Goal: Information Seeking & Learning: Find specific fact

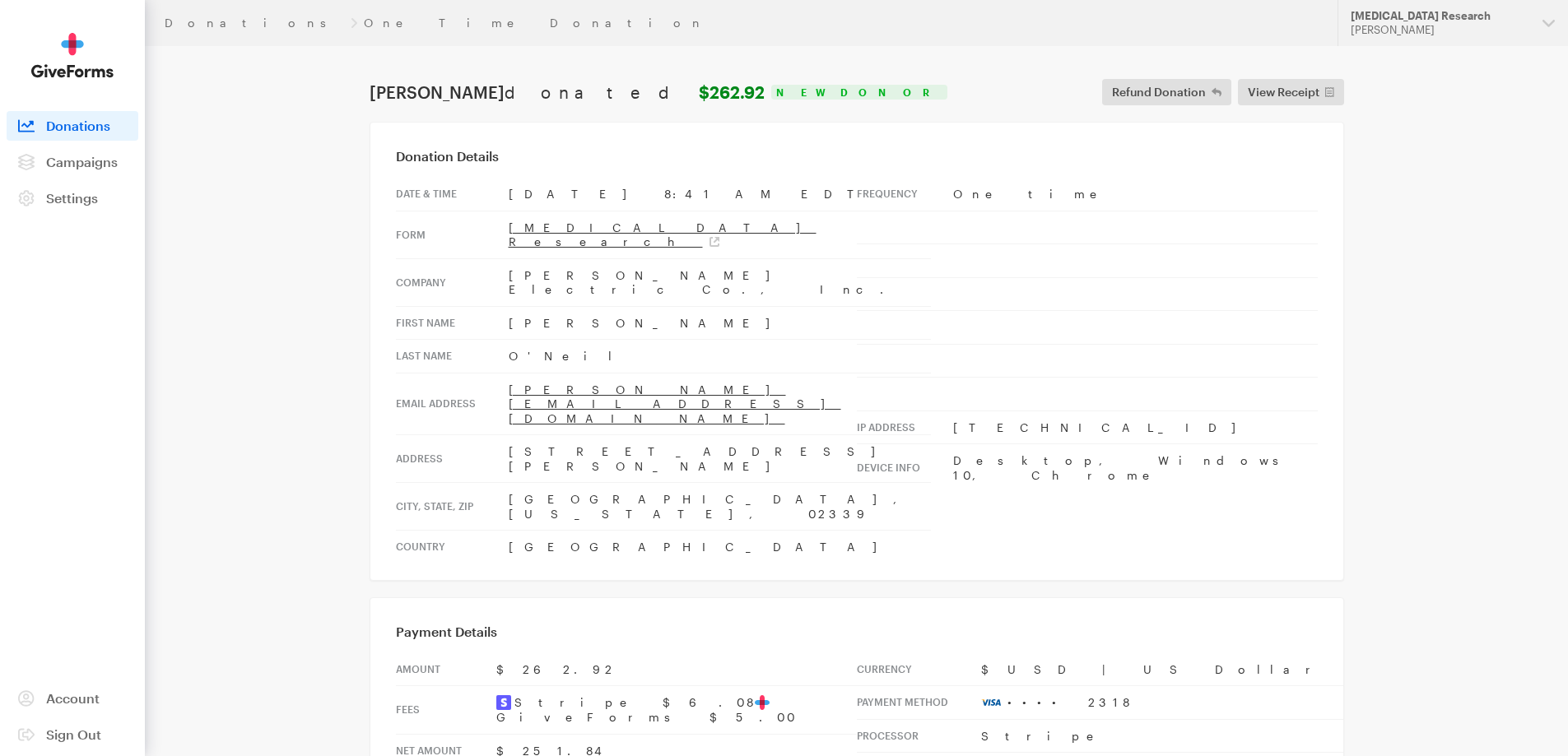
drag, startPoint x: 1384, startPoint y: 11, endPoint x: 1208, endPoint y: 20, distance: 176.2
click at [1384, 10] on div "[MEDICAL_DATA] Research" at bounding box center [1440, 16] width 178 height 14
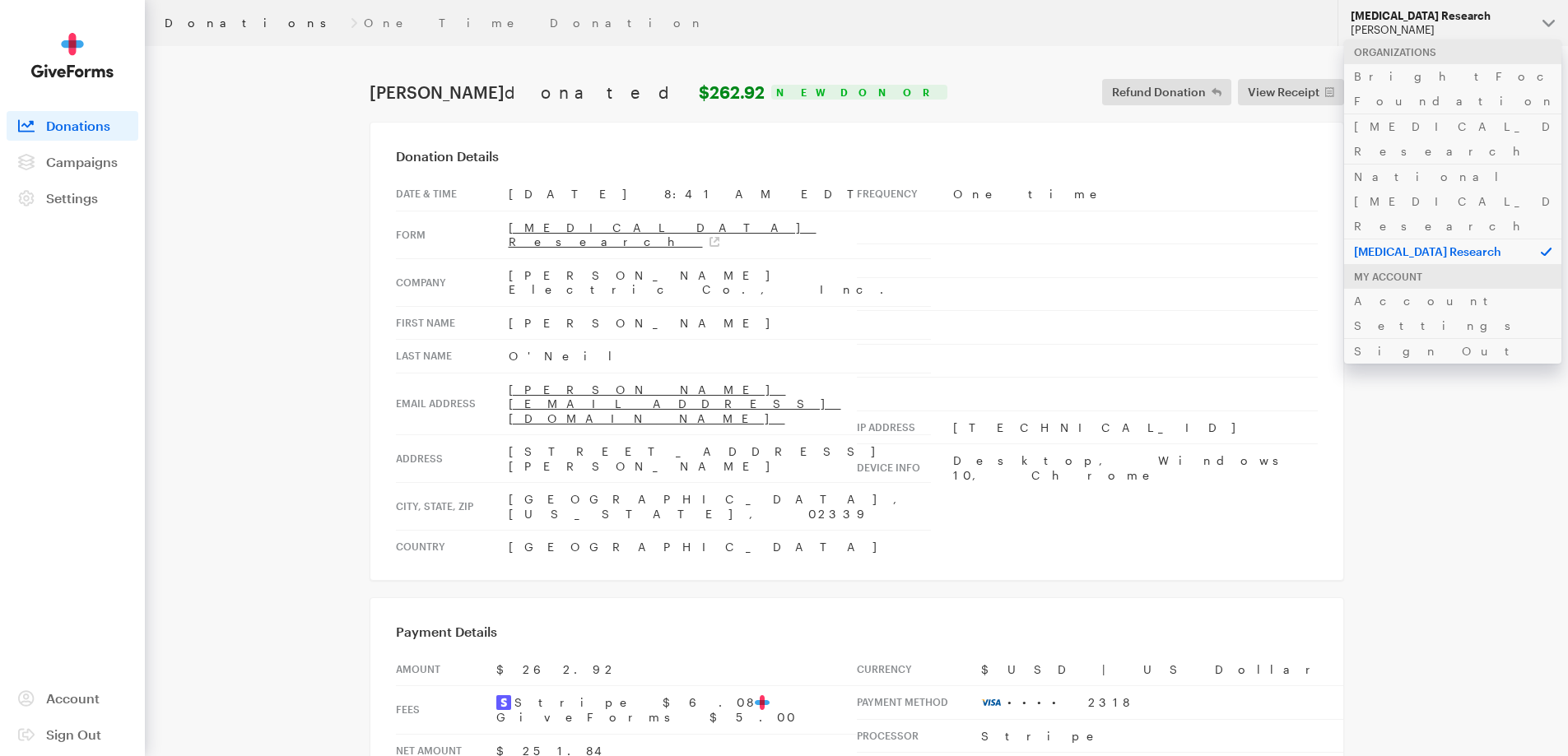
click at [205, 18] on link "Donations" at bounding box center [254, 23] width 179 height 14
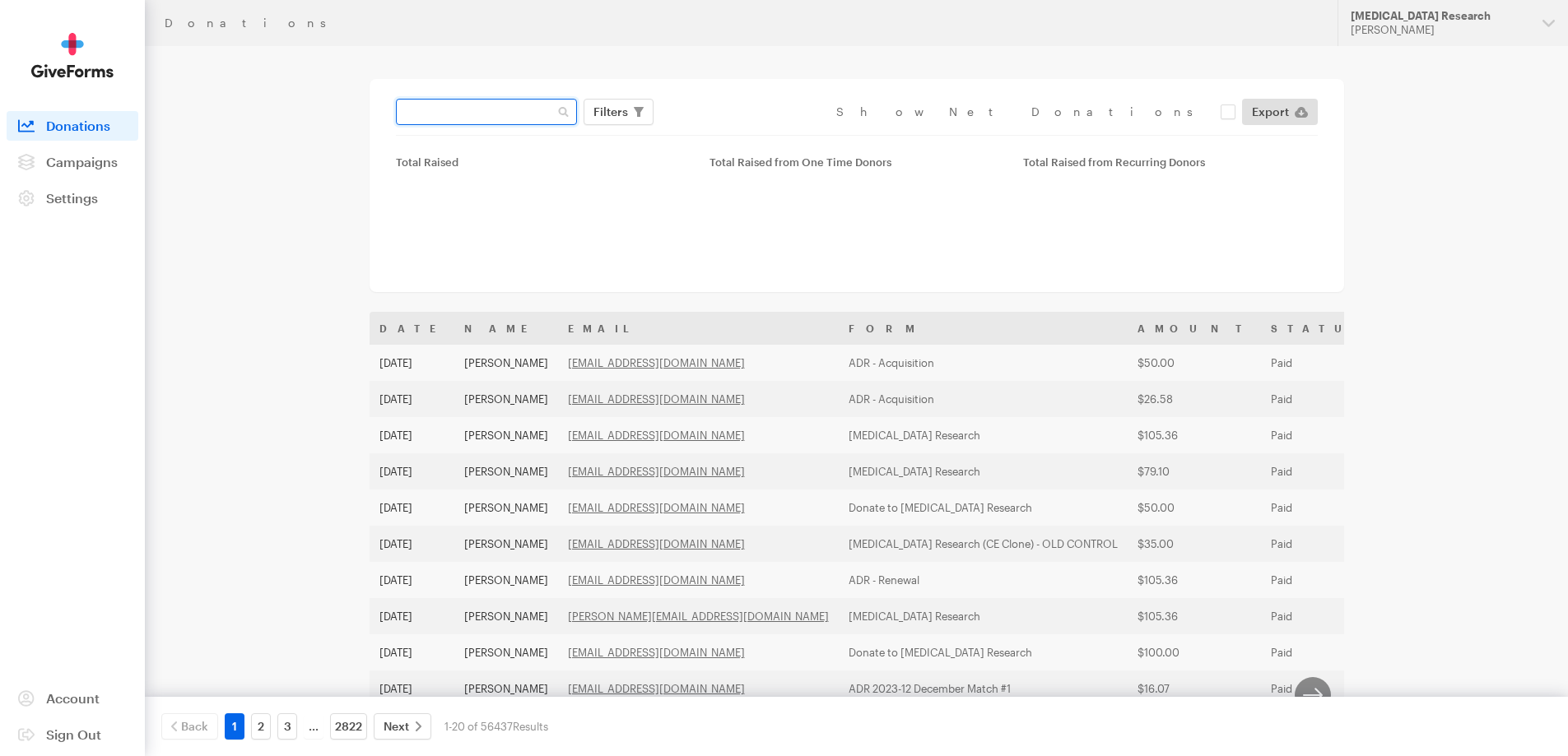
click at [472, 103] on input "text" at bounding box center [486, 111] width 181 height 26
paste input "[EMAIL_ADDRESS][DOMAIN_NAME]"
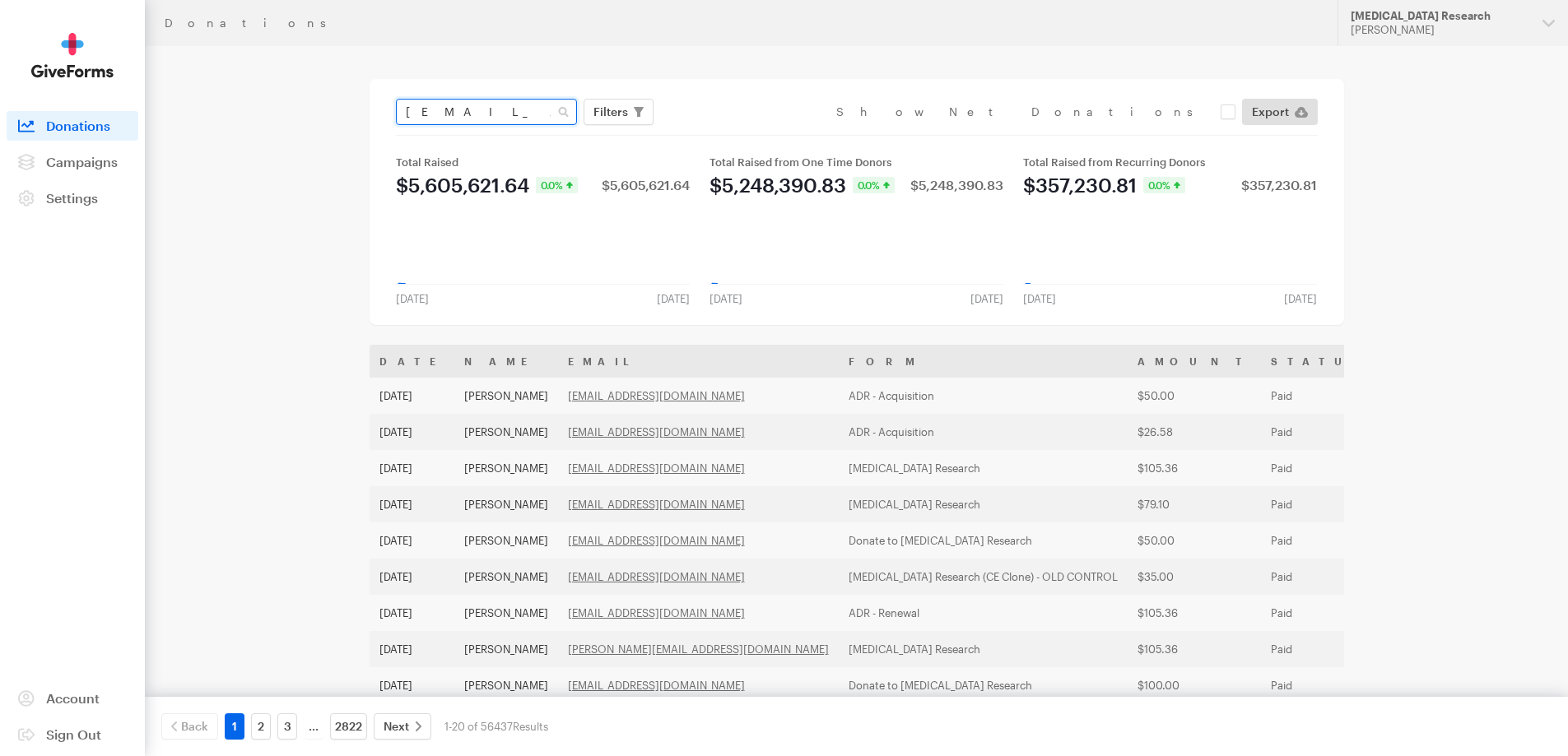
type input "dmrussell86@gmail.com"
click at [735, 133] on button "Apply" at bounding box center [761, 146] width 53 height 26
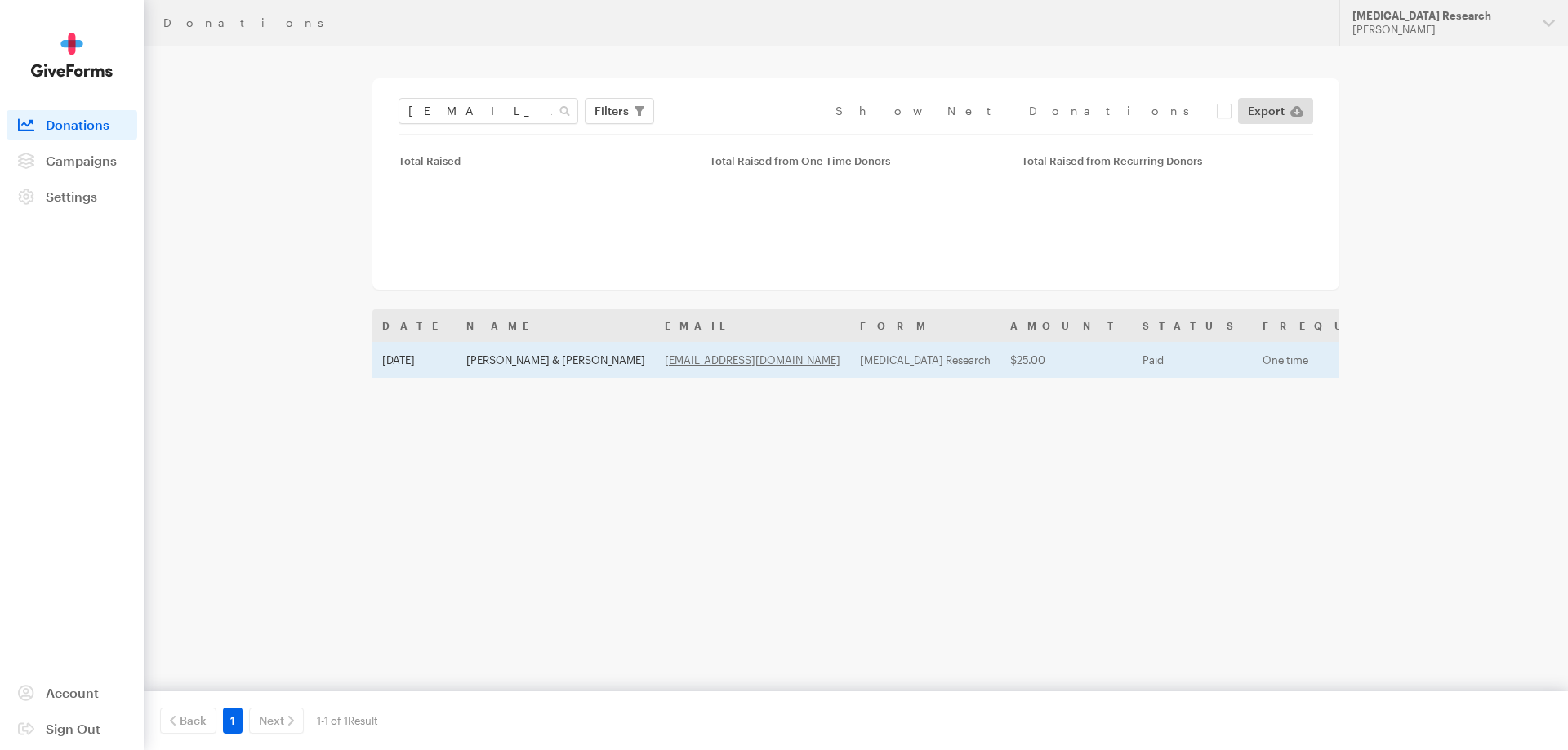
click at [435, 360] on td "Aug 8, 2025" at bounding box center [414, 359] width 84 height 36
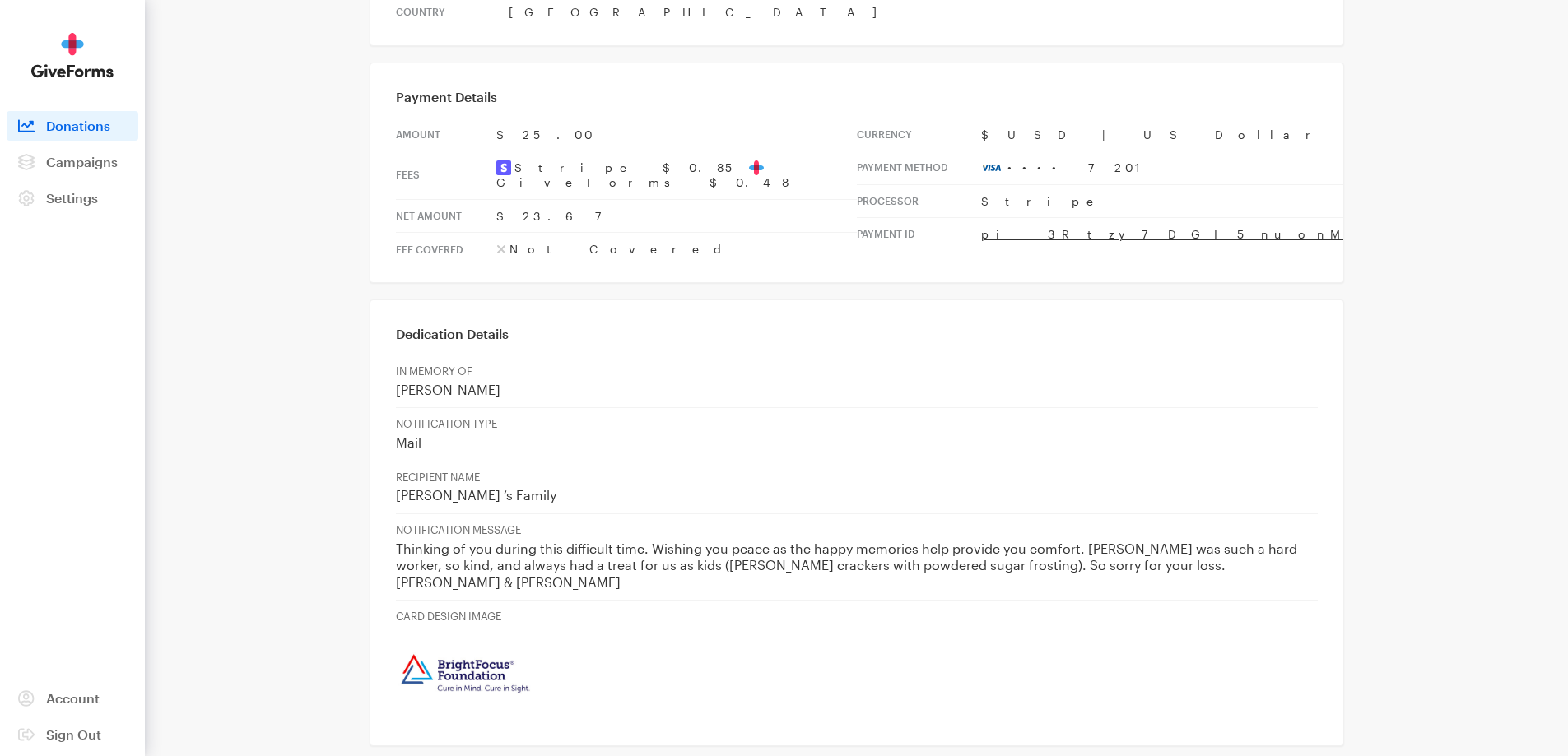
scroll to position [576, 0]
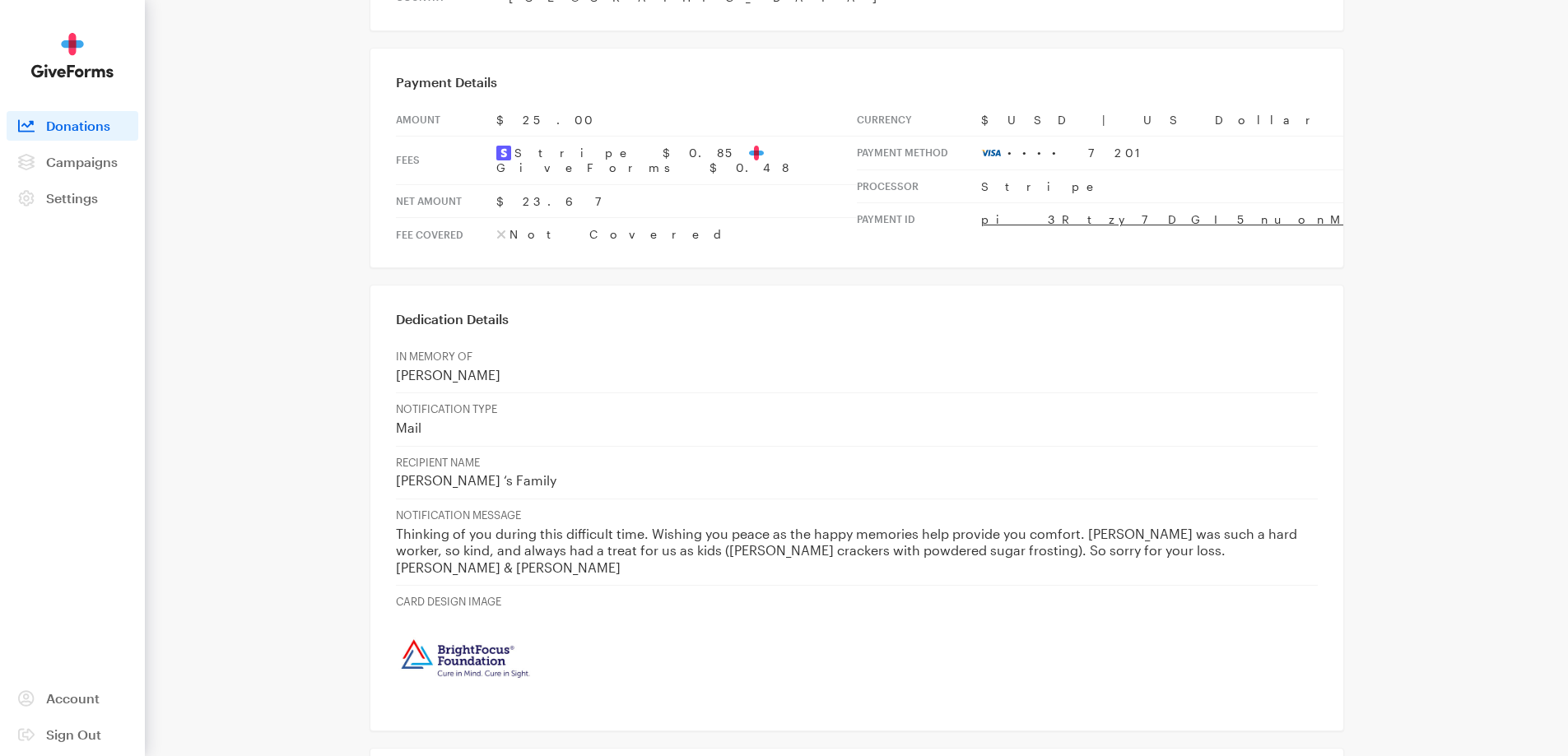
click at [1011, 526] on p "Thinking of you during this difficult time. Wishing you peace as the happy memo…" at bounding box center [857, 552] width 921 height 51
drag, startPoint x: 988, startPoint y: 422, endPoint x: 1189, endPoint y: 416, distance: 201.1
click at [1189, 526] on p "Thinking of you during this difficult time. Wishing you peace as the happy memo…" at bounding box center [857, 552] width 921 height 51
copy p "r your loss. Diane & Mike Russell"
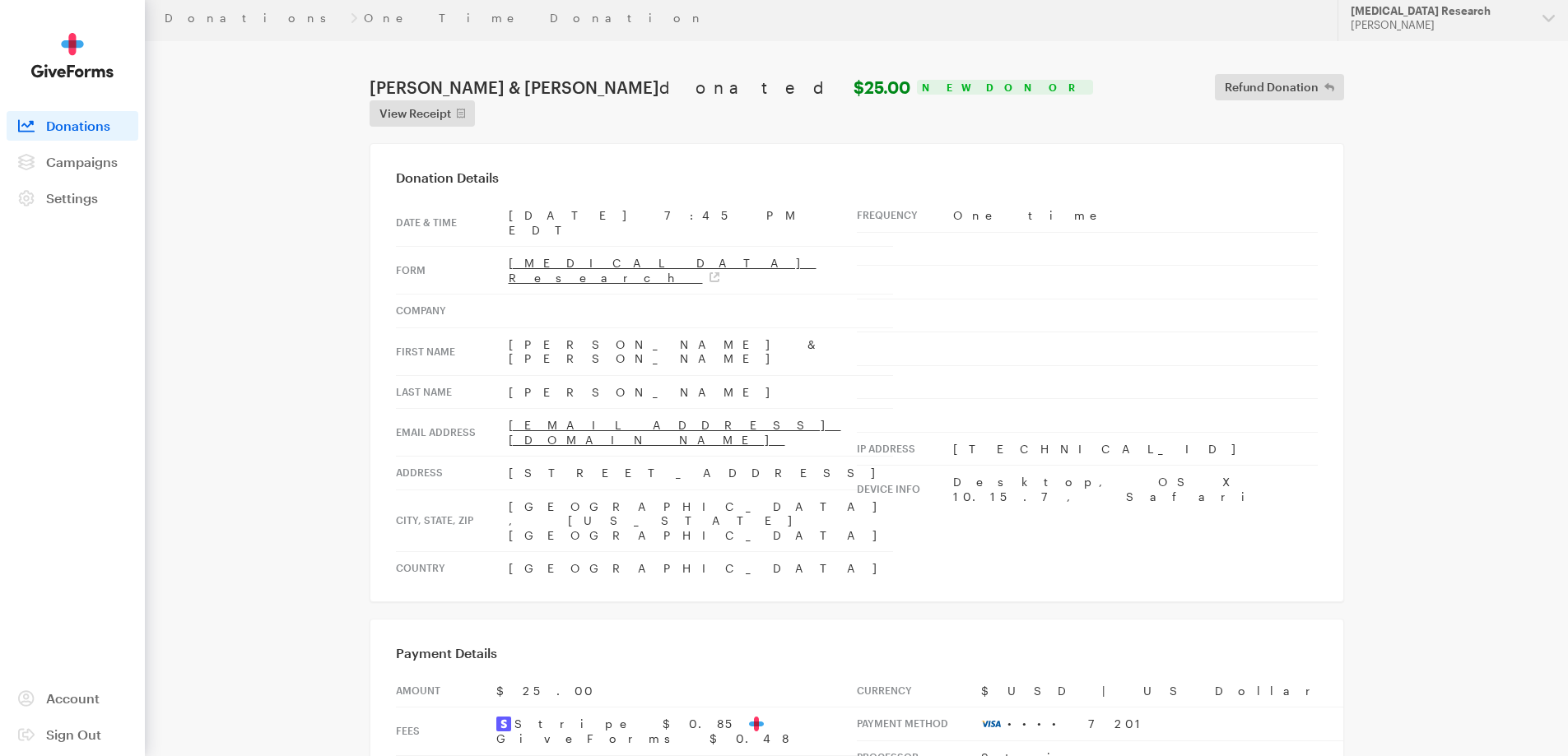
scroll to position [0, 0]
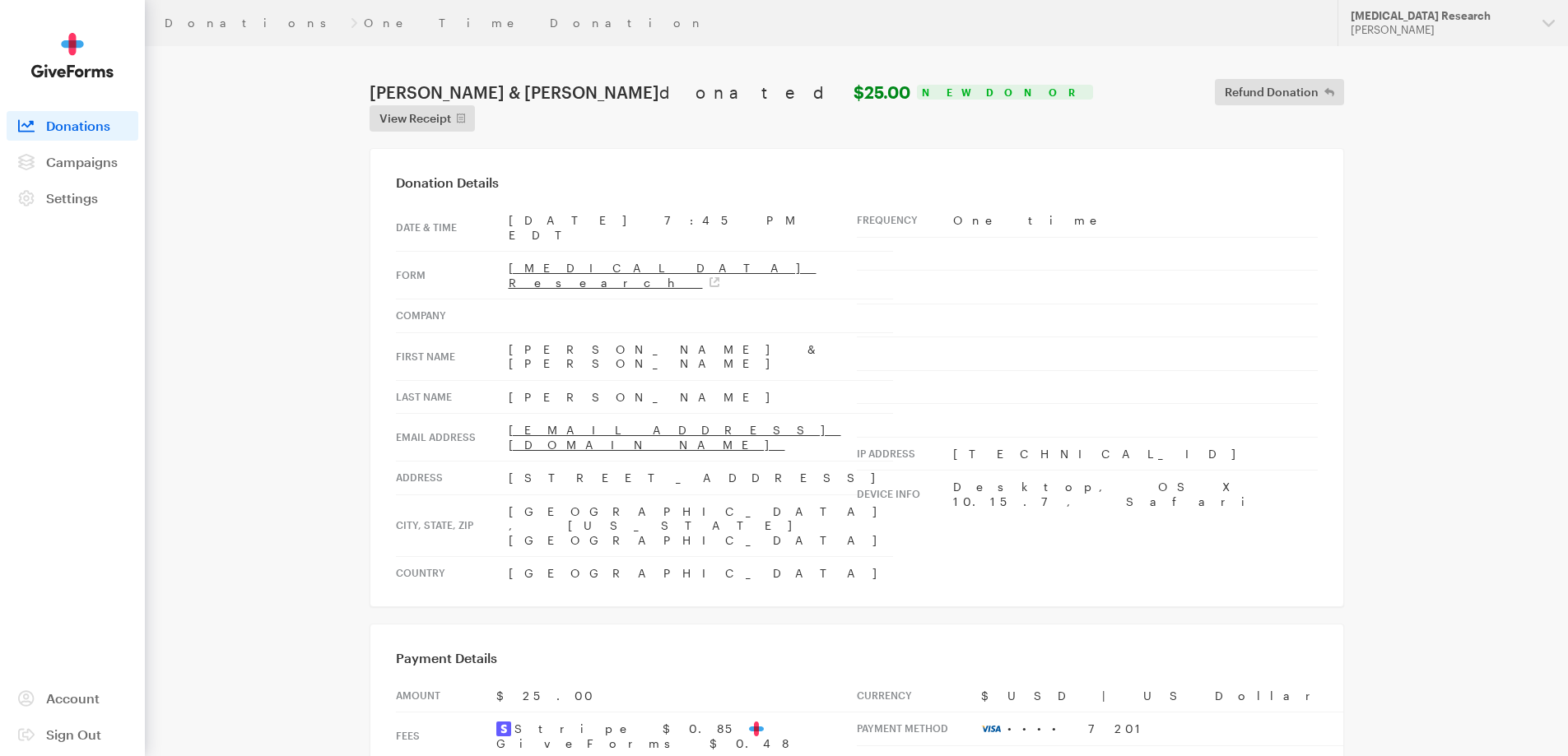
click at [177, 14] on header "Donations One Time Donation Updates Support Alzheimer's Disease Research Hazel …" at bounding box center [856, 23] width 1423 height 46
click at [187, 27] on link "Donations" at bounding box center [254, 23] width 179 height 14
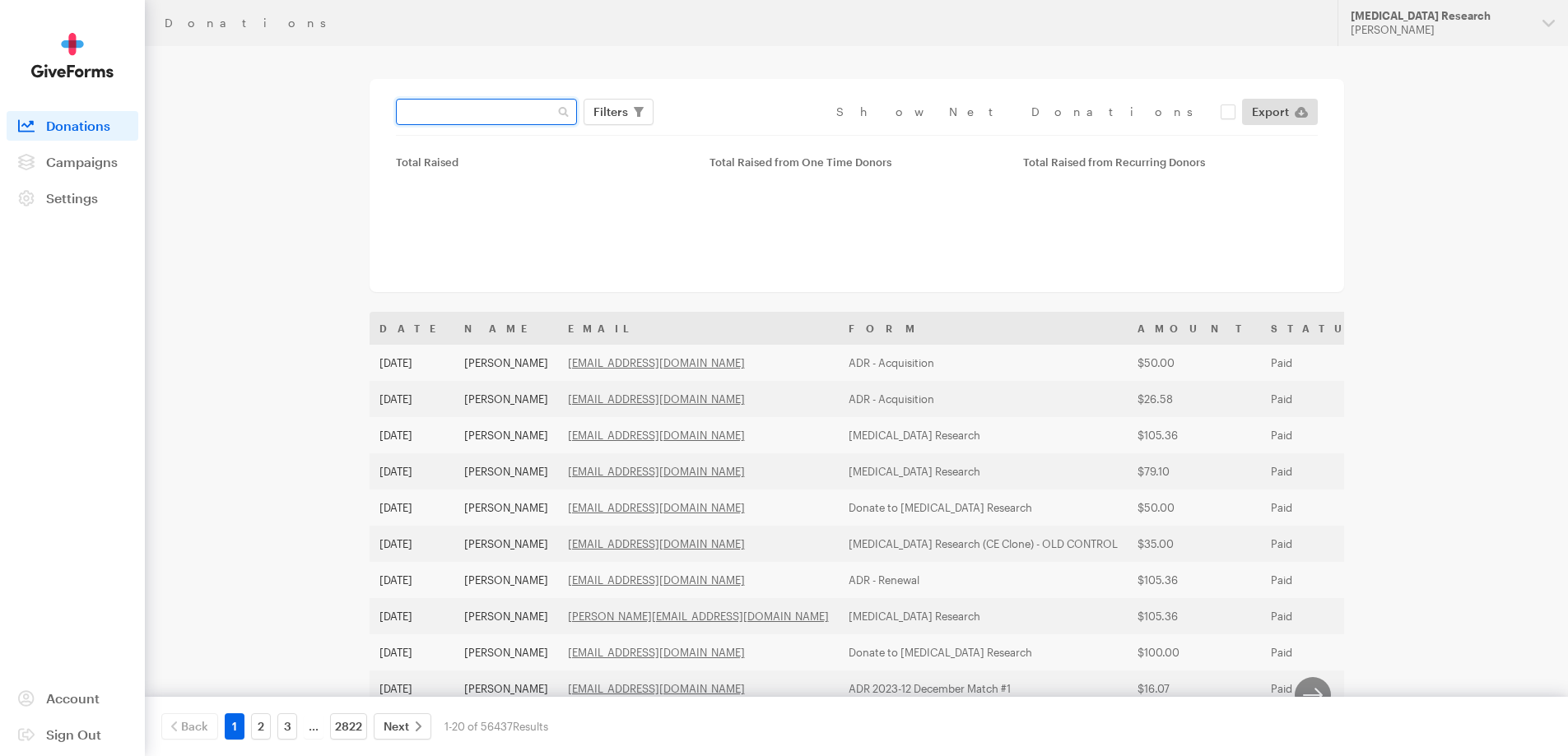
click at [475, 107] on input "text" at bounding box center [486, 111] width 181 height 26
paste input "[EMAIL_ADDRESS][DOMAIN_NAME]"
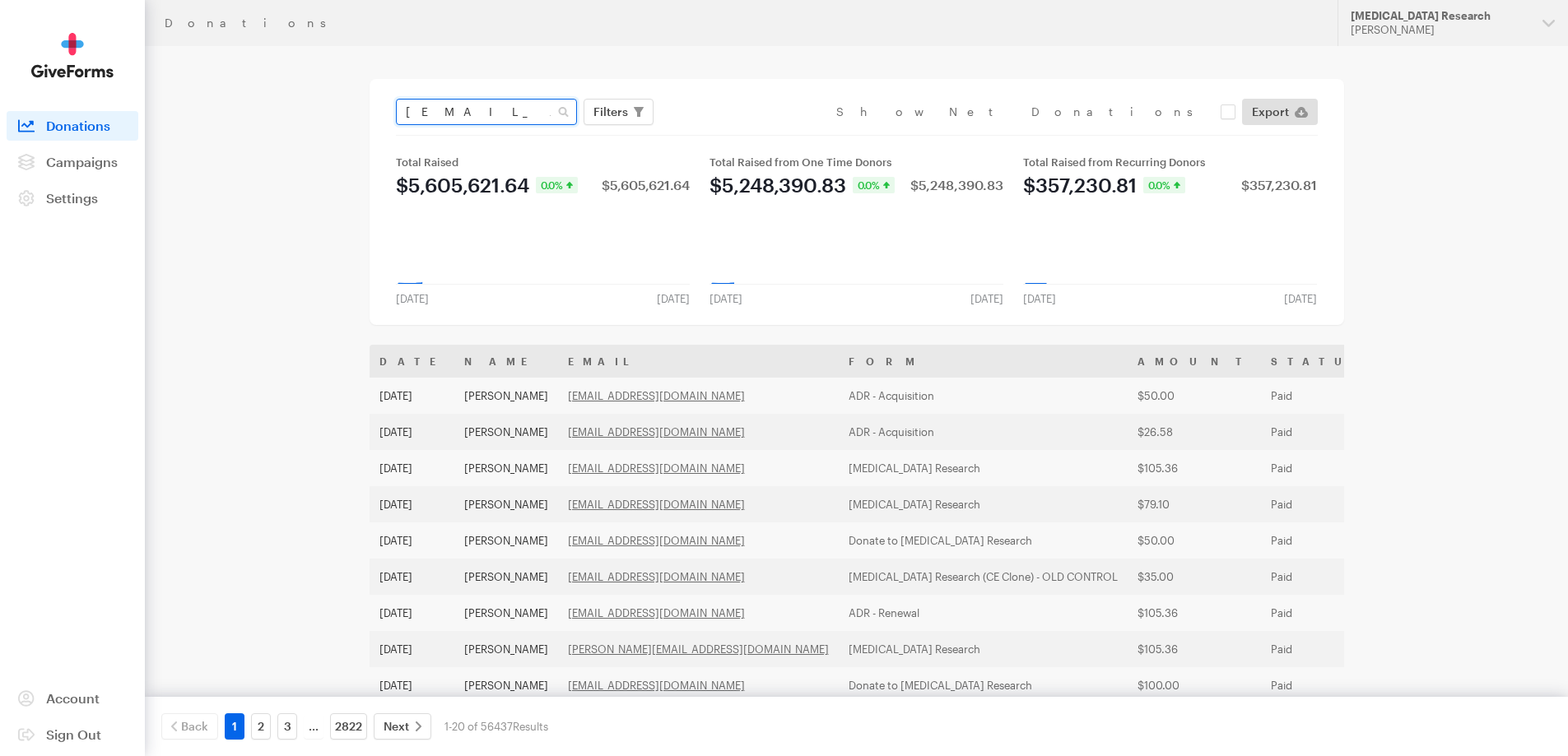
type input "[EMAIL_ADDRESS][DOMAIN_NAME]"
click at [735, 133] on button "Apply" at bounding box center [761, 146] width 53 height 26
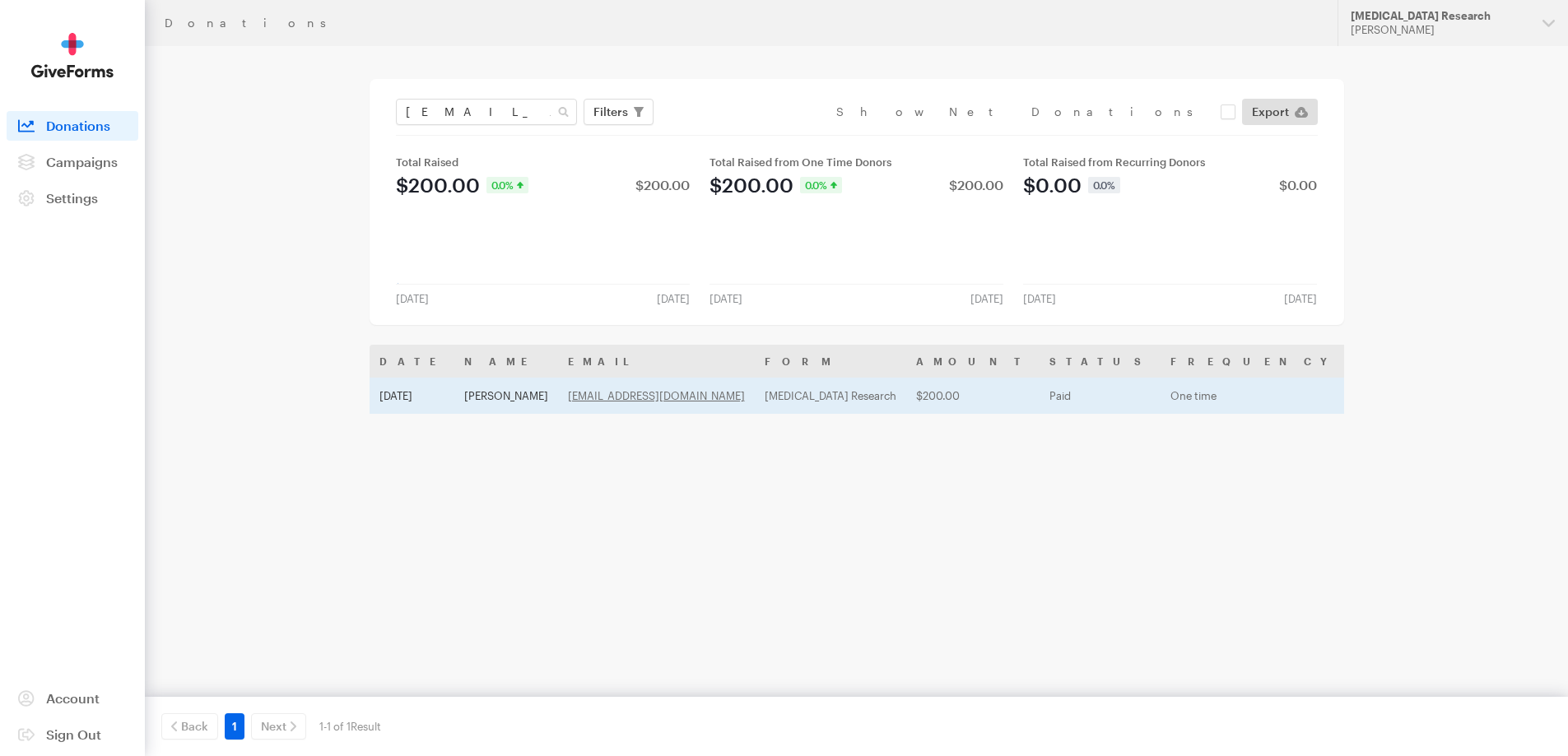
click at [514, 360] on th "Name" at bounding box center [506, 361] width 104 height 33
click at [516, 382] on td "[PERSON_NAME]" at bounding box center [506, 395] width 104 height 36
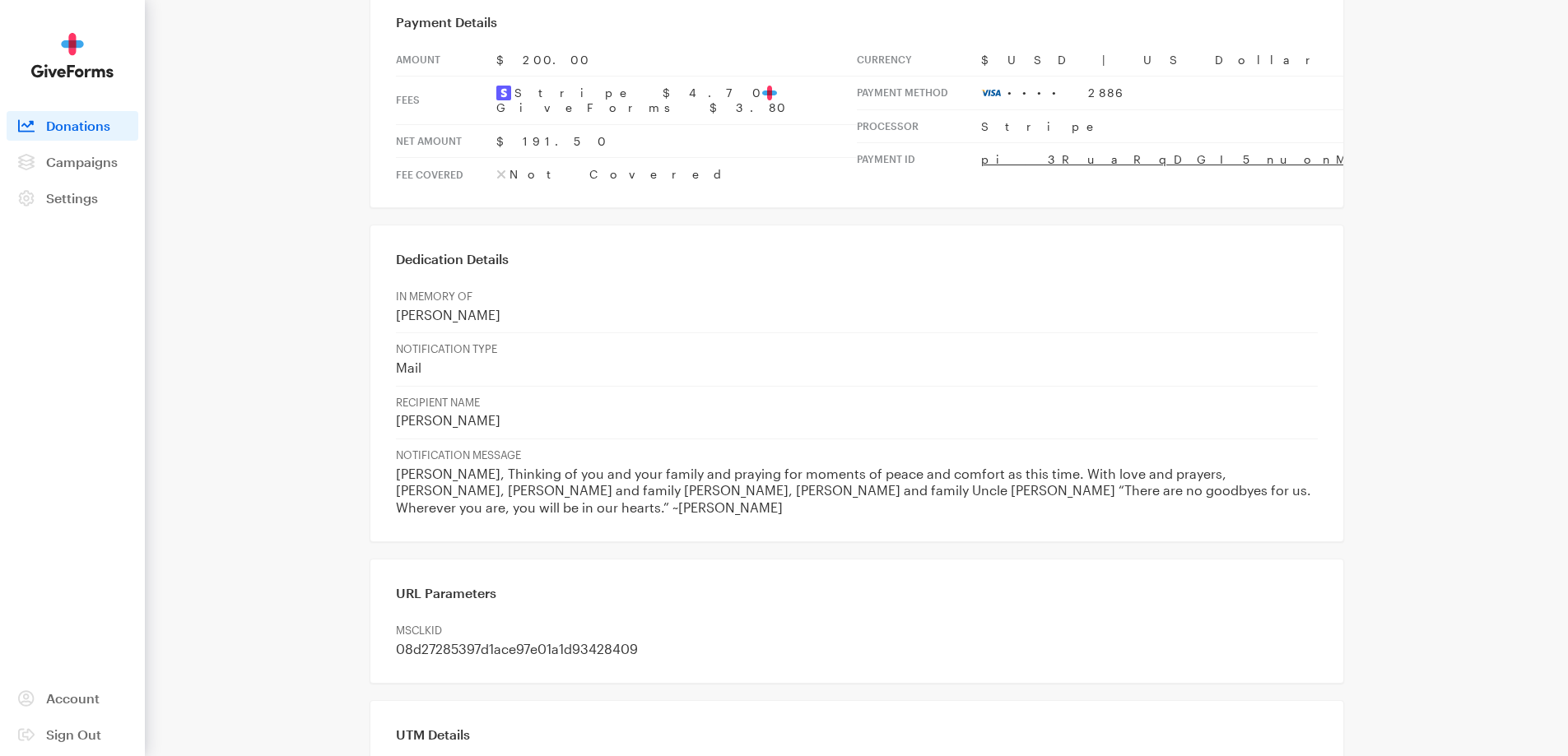
scroll to position [814, 0]
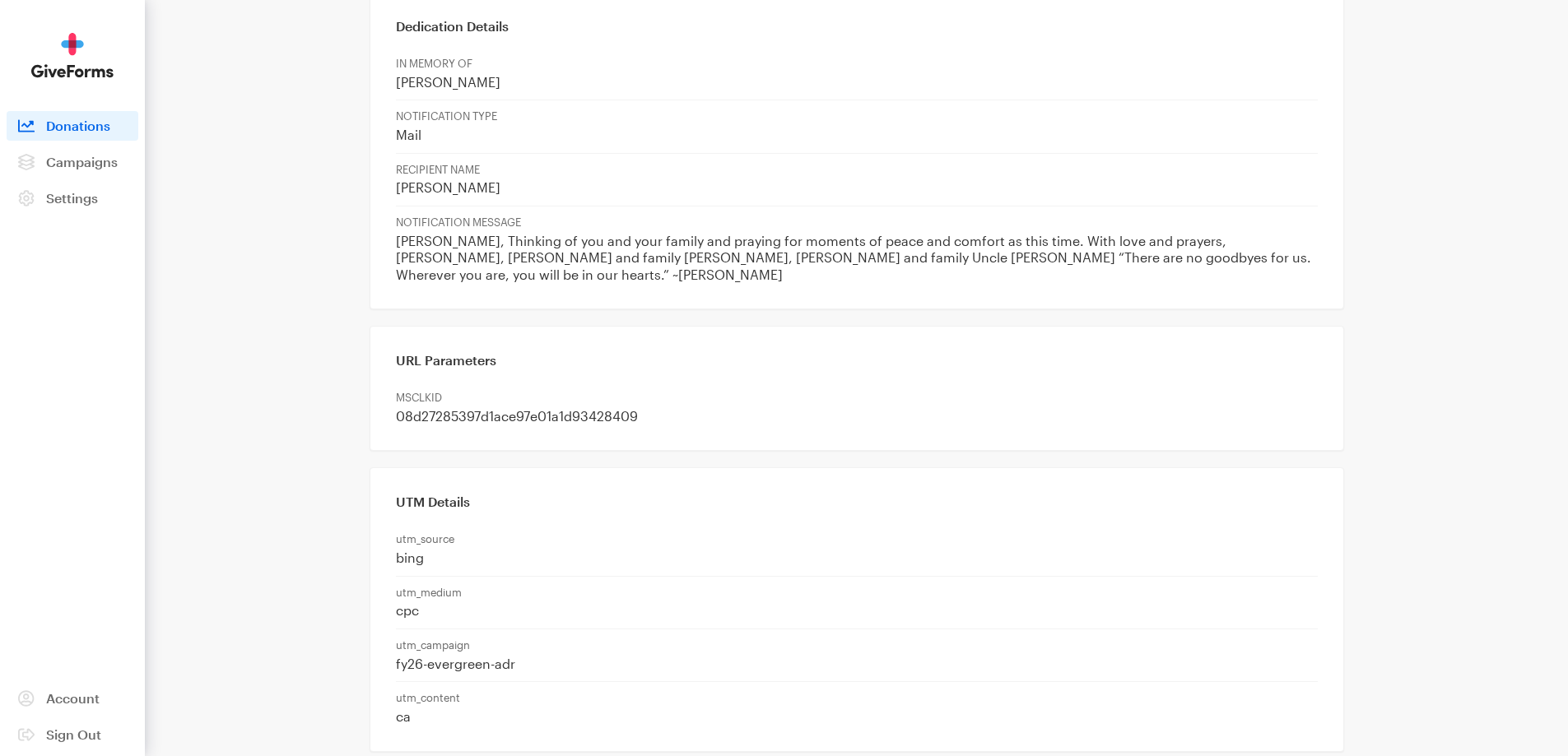
drag, startPoint x: 550, startPoint y: 462, endPoint x: 445, endPoint y: 517, distance: 118.5
click at [445, 602] on p "cpc" at bounding box center [857, 611] width 921 height 17
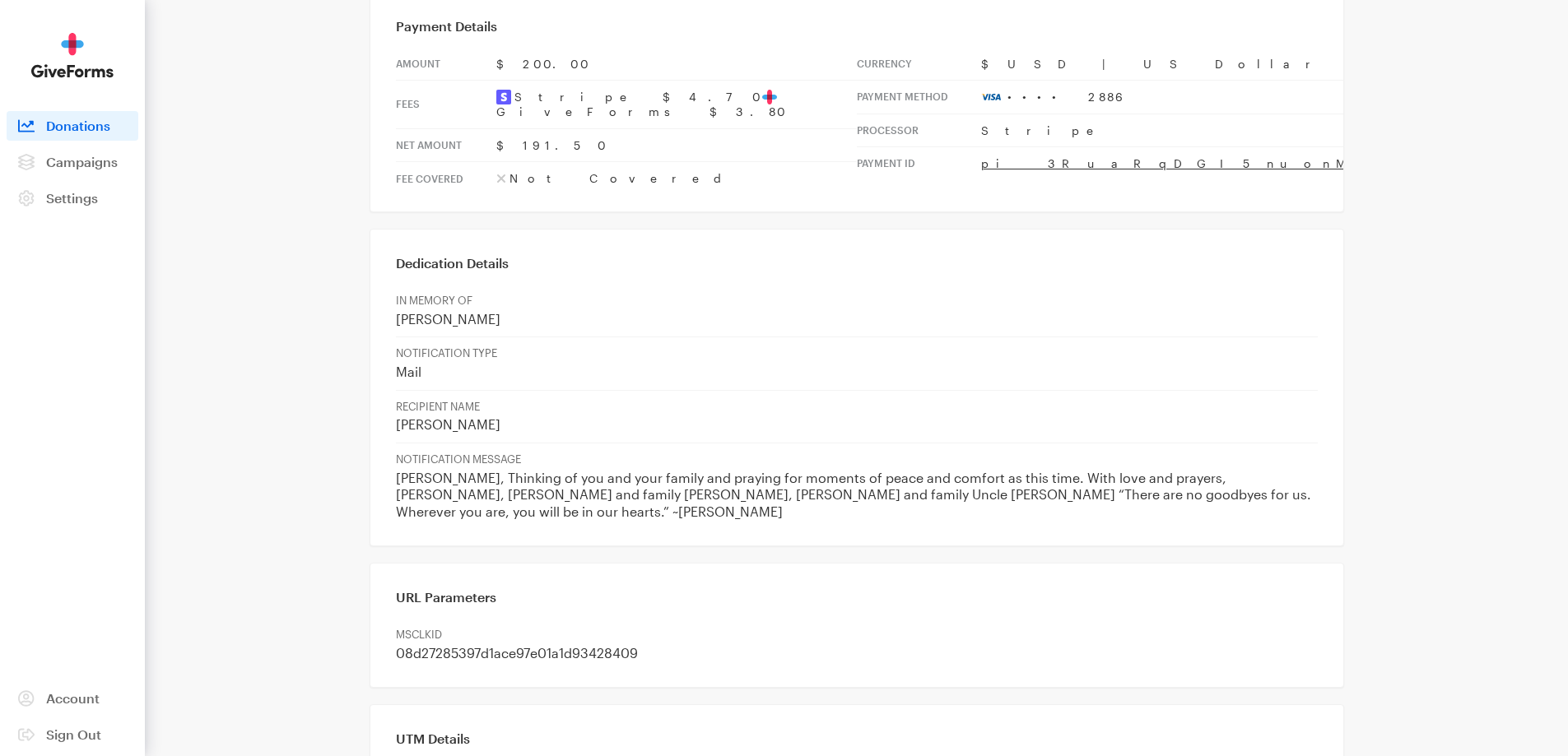
scroll to position [484, 0]
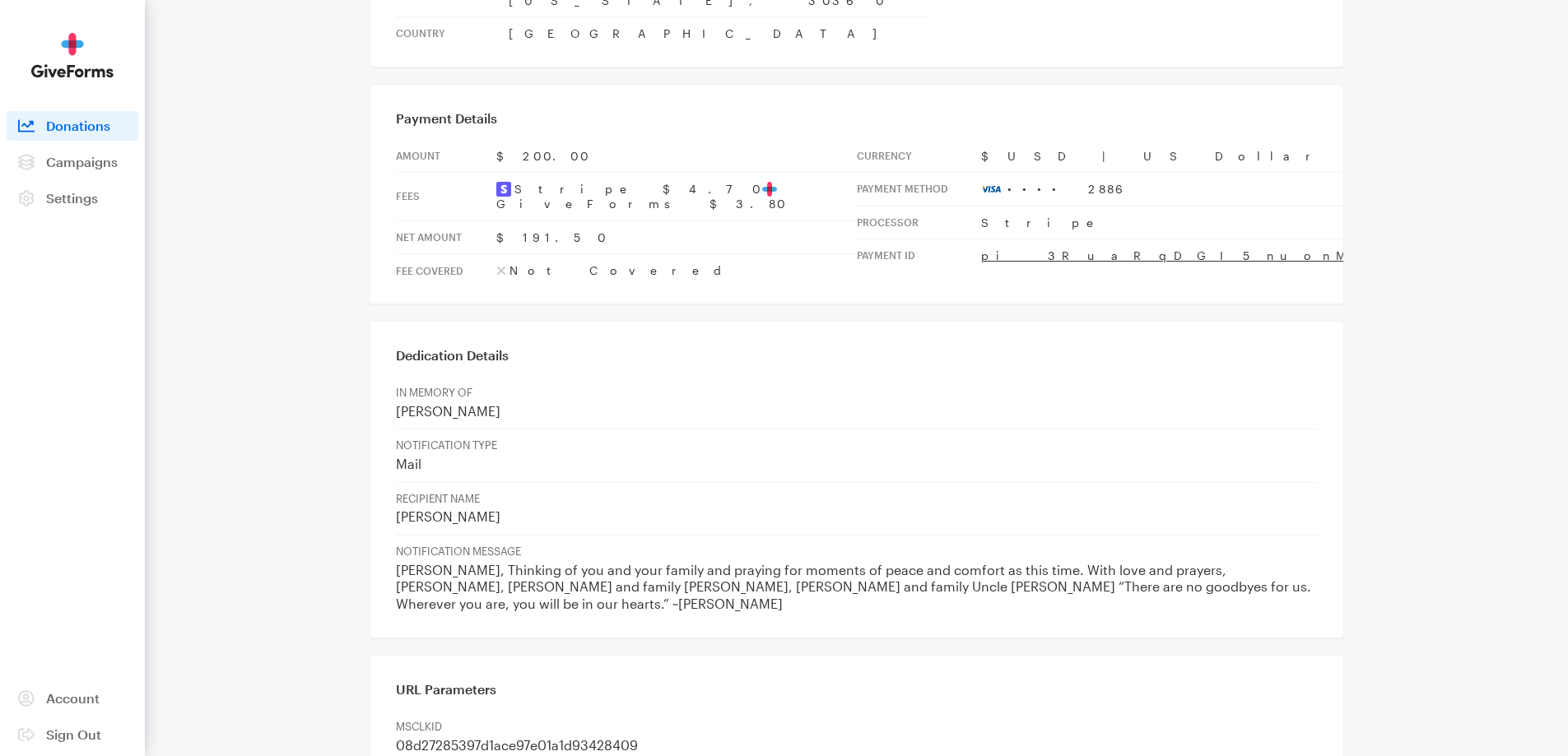
click at [958, 562] on p "Cindy, Thinking of you and your family and praying for moments of peace and com…" at bounding box center [857, 587] width 921 height 51
drag, startPoint x: 960, startPoint y: 515, endPoint x: 1151, endPoint y: 512, distance: 191.0
click at [1151, 562] on p "Cindy, Thinking of you and your family and praying for moments of peace and com…" at bounding box center [857, 587] width 921 height 51
copy p "our hearts.” ~Mahatma Gandhi"
